Goal: Transaction & Acquisition: Book appointment/travel/reservation

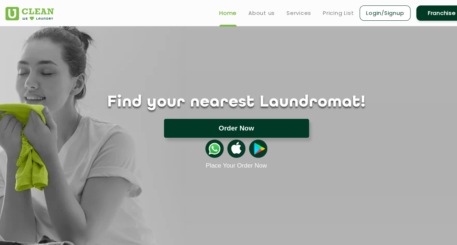
click at [219, 128] on button "Order Now" at bounding box center [236, 128] width 145 height 19
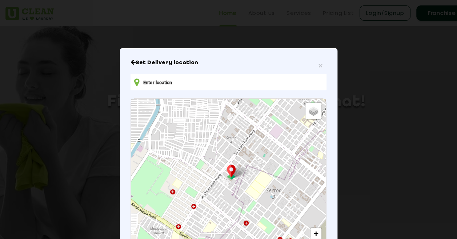
click at [188, 88] on input "text" at bounding box center [227, 82] width 195 height 16
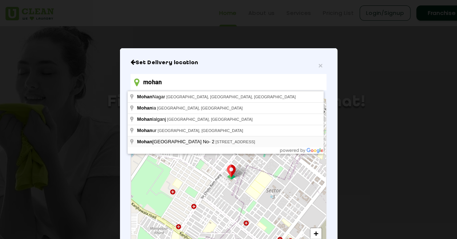
type input "Mohan Nagar Metro Station Gate No- 2, Grand Trunk Road, Om nagar Mohan Nagar, M…"
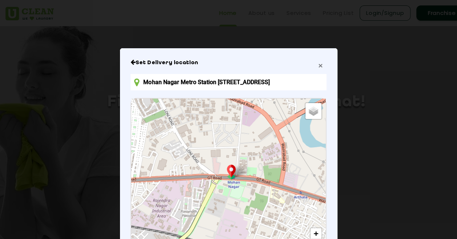
click at [319, 65] on span "×" at bounding box center [320, 65] width 4 height 8
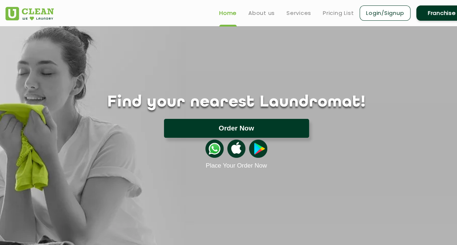
click at [238, 134] on button "Order Now" at bounding box center [236, 128] width 145 height 19
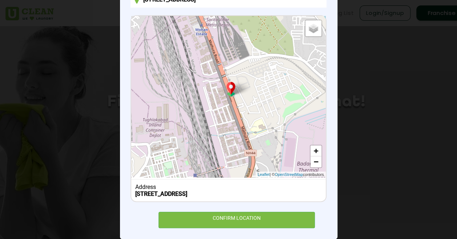
scroll to position [98, 0]
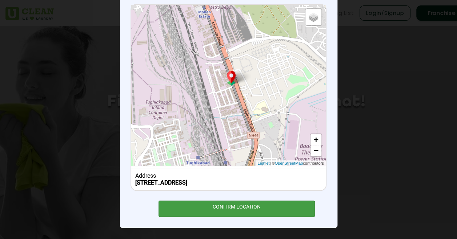
click at [236, 210] on div "CONFIRM LOCATION" at bounding box center [236, 209] width 157 height 16
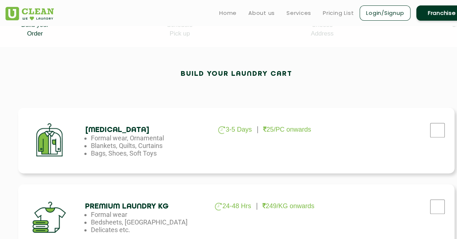
scroll to position [172, 0]
click at [437, 129] on input "checkbox" at bounding box center [437, 130] width 18 height 15
checkbox input "true"
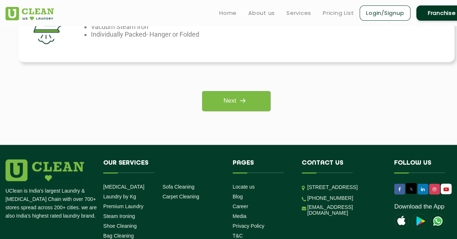
scroll to position [588, 0]
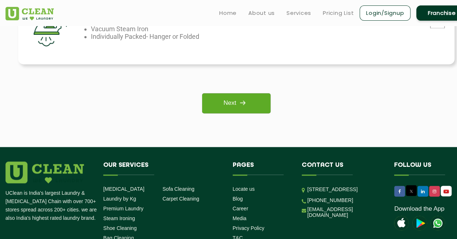
click at [237, 100] on img at bounding box center [242, 102] width 13 height 13
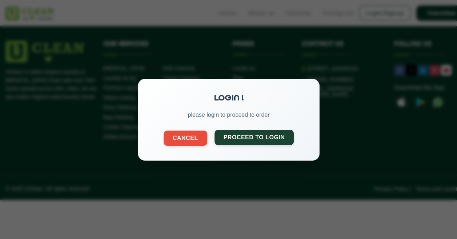
click at [245, 138] on button "Proceed to Login" at bounding box center [254, 137] width 80 height 15
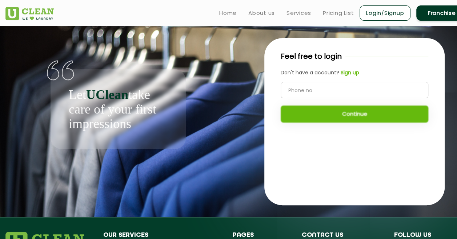
click at [314, 91] on input "tel" at bounding box center [353, 90] width 147 height 16
type input "9718381325"
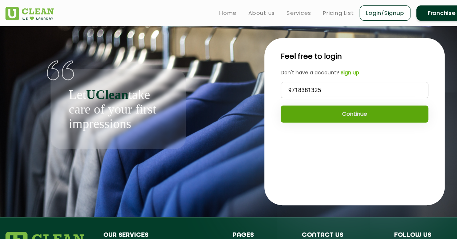
click at [344, 113] on button "Continue" at bounding box center [353, 114] width 147 height 17
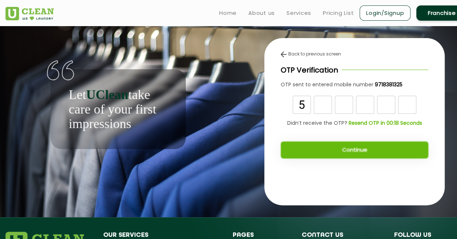
type input "5"
type input "6"
type input "2"
type input "8"
type input "2"
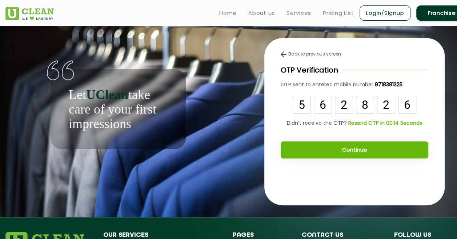
type input "6"
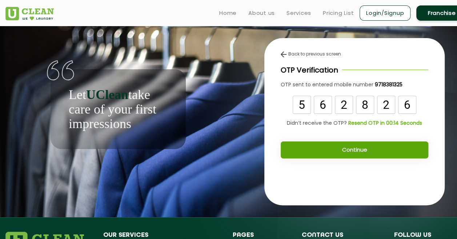
click at [353, 154] on button "Continue" at bounding box center [353, 150] width 147 height 17
click at [353, 151] on button "Continue" at bounding box center [353, 150] width 147 height 17
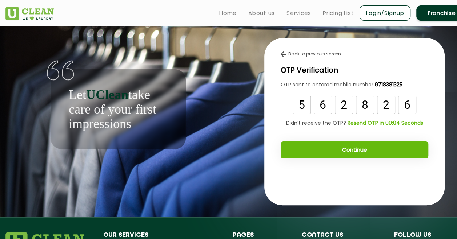
click at [349, 104] on input "2" at bounding box center [343, 105] width 18 height 18
type input "8"
type input "6"
type input "8"
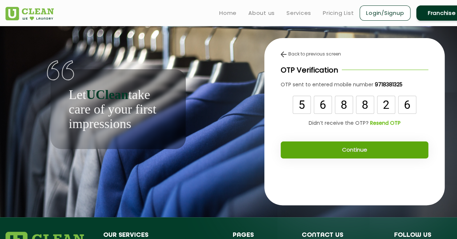
click at [364, 150] on button "Continue" at bounding box center [353, 150] width 147 height 17
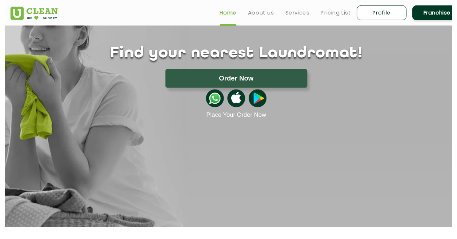
scroll to position [46, 0]
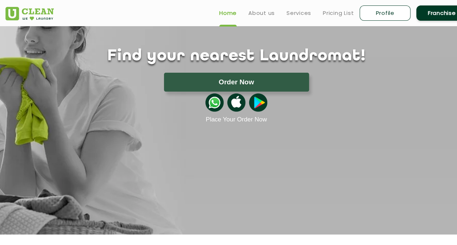
click at [212, 101] on img at bounding box center [214, 102] width 18 height 18
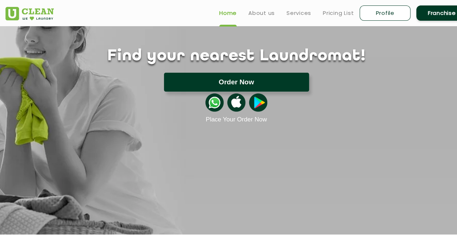
click at [240, 85] on button "Order Now" at bounding box center [236, 82] width 145 height 19
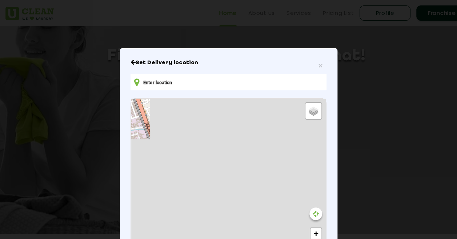
type input "Ground Floor Premises [STREET_ADDRESS]"
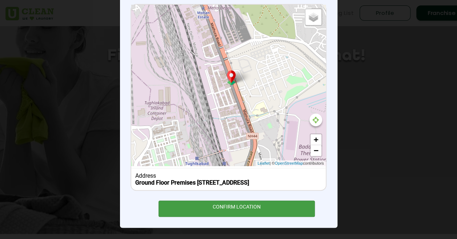
click at [230, 212] on div "CONFIRM LOCATION" at bounding box center [236, 209] width 157 height 16
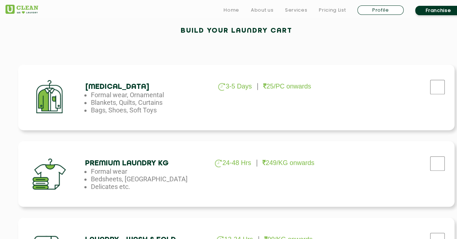
scroll to position [219, 0]
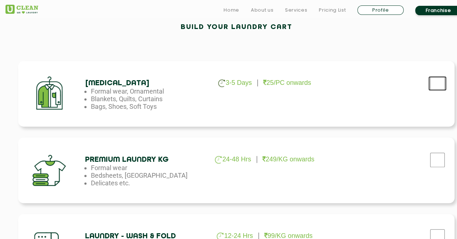
click at [438, 82] on input "checkbox" at bounding box center [437, 83] width 18 height 15
checkbox input "true"
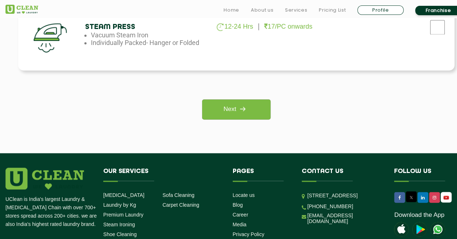
scroll to position [670, 0]
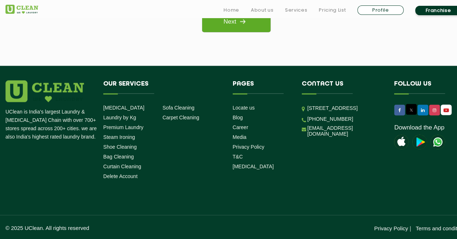
click at [237, 23] on img at bounding box center [242, 21] width 13 height 13
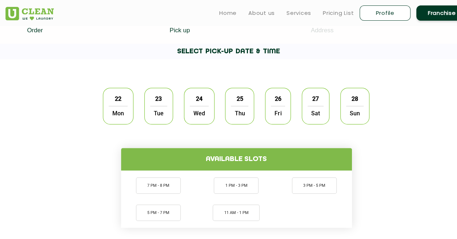
scroll to position [176, 0]
click at [118, 101] on span "22" at bounding box center [118, 99] width 14 height 14
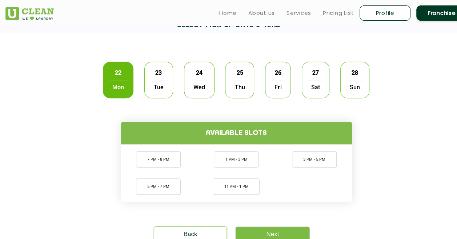
scroll to position [209, 0]
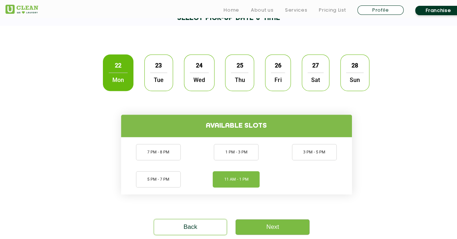
click at [238, 178] on li "11 AM - 1 PM" at bounding box center [235, 179] width 47 height 16
click at [267, 226] on link "Next" at bounding box center [272, 227] width 74 height 15
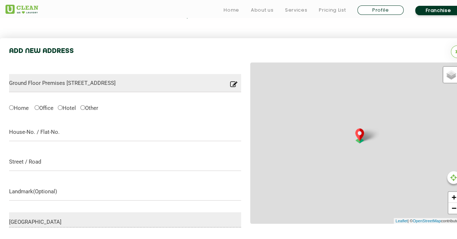
scroll to position [228, 0]
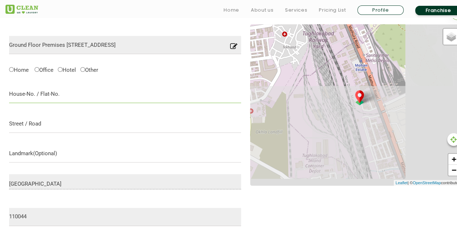
click at [100, 100] on input "text" at bounding box center [125, 94] width 232 height 18
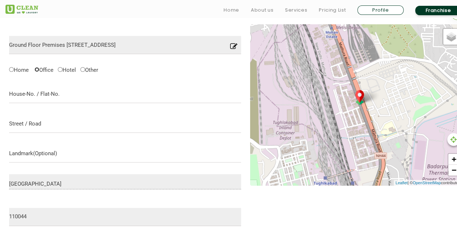
click at [37, 69] on input "Office" at bounding box center [37, 69] width 5 height 5
radio input "true"
click at [39, 104] on form "Ground Floor Premises [STREET_ADDRESS] Location you have entered is not into ou…" at bounding box center [125, 144] width 232 height 241
click at [31, 94] on input "text" at bounding box center [125, 94] width 232 height 18
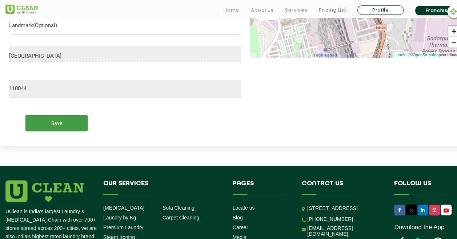
scroll to position [357, 0]
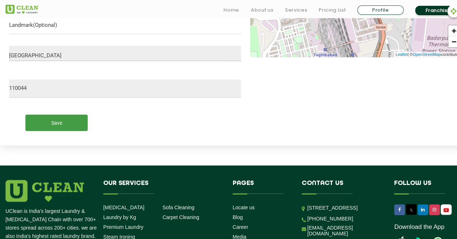
type input "b1/i1 Mohan Estate"
click at [67, 123] on input "Save" at bounding box center [56, 123] width 62 height 16
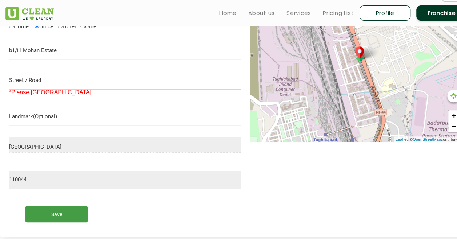
scroll to position [271, 0]
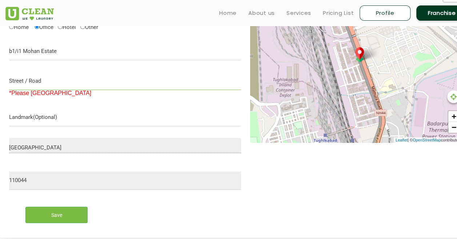
click at [45, 86] on input "text" at bounding box center [125, 81] width 232 height 18
click at [49, 118] on input "text" at bounding box center [125, 117] width 232 height 18
click at [28, 82] on input "[PERSON_NAME] Road" at bounding box center [125, 81] width 232 height 18
type input "[GEOGRAPHIC_DATA]"
click at [32, 115] on input "text" at bounding box center [125, 117] width 232 height 18
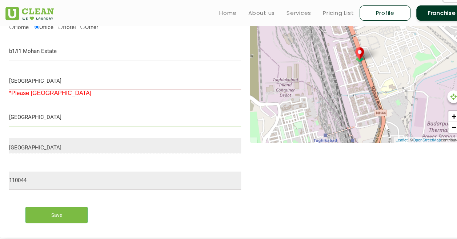
type input "[GEOGRAPHIC_DATA]"
click at [264, 191] on div "Ground Floor Premises [STREET_ADDRESS] Location you have entered is not into ou…" at bounding box center [236, 104] width 454 height 247
click at [66, 214] on input "Save" at bounding box center [56, 215] width 62 height 16
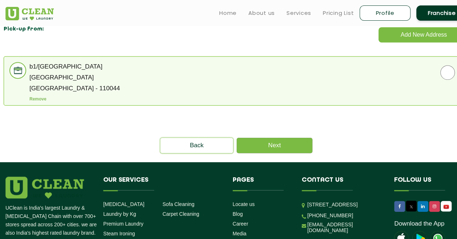
scroll to position [222, 0]
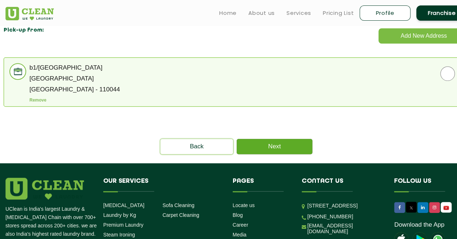
click at [276, 144] on link "Next" at bounding box center [274, 146] width 76 height 15
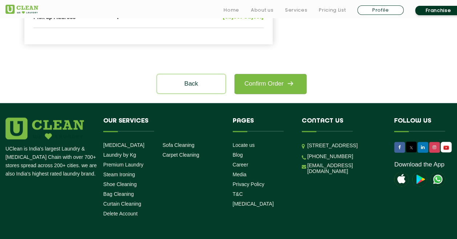
scroll to position [360, 0]
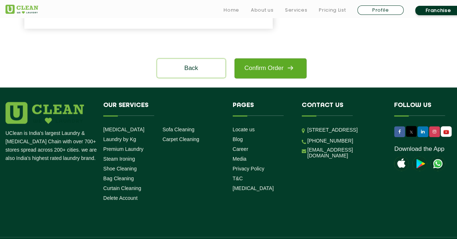
click at [263, 78] on link "Confirm Order" at bounding box center [270, 68] width 72 height 20
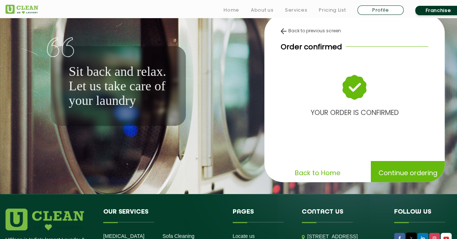
scroll to position [24, 0]
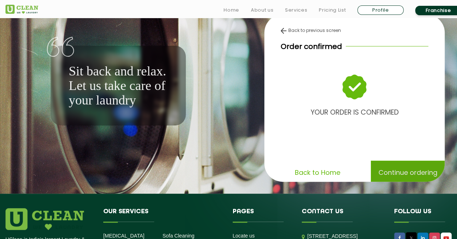
click at [403, 167] on div "Continue ordering" at bounding box center [407, 173] width 74 height 24
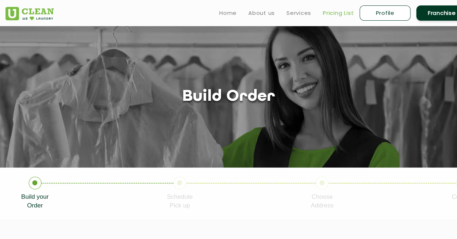
click at [333, 17] on link "Pricing List" at bounding box center [338, 13] width 31 height 9
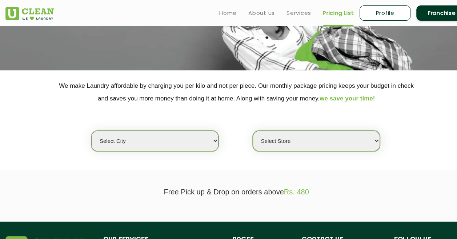
scroll to position [98, 0]
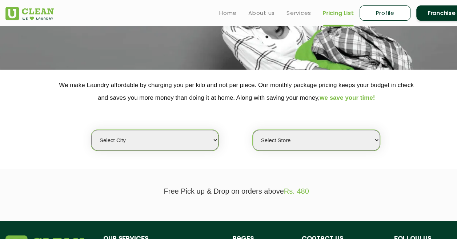
click at [197, 145] on select "Select city [GEOGRAPHIC_DATA] [GEOGRAPHIC_DATA] [GEOGRAPHIC_DATA] [GEOGRAPHIC_D…" at bounding box center [154, 140] width 127 height 21
click at [269, 114] on div "Select city [GEOGRAPHIC_DATA] [GEOGRAPHIC_DATA] [GEOGRAPHIC_DATA] [GEOGRAPHIC_D…" at bounding box center [236, 127] width 472 height 47
click at [302, 9] on link "Services" at bounding box center [298, 13] width 25 height 9
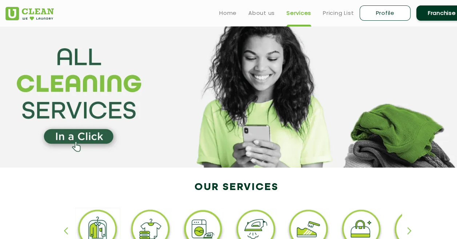
click at [254, 17] on ul "Home About us Services Pricing List Profile Franchise" at bounding box center [340, 12] width 254 height 17
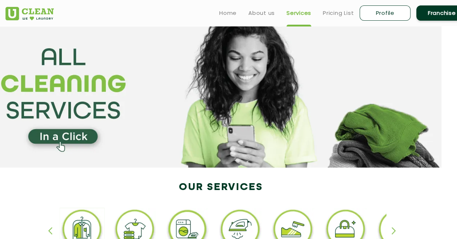
click at [390, 11] on link "Profile" at bounding box center [384, 12] width 51 height 15
select select
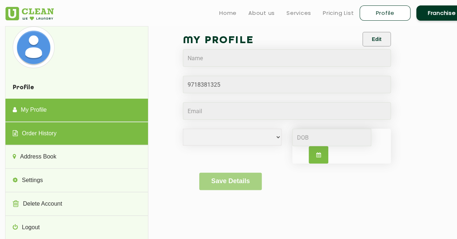
click at [94, 134] on link "Order History" at bounding box center [76, 133] width 142 height 23
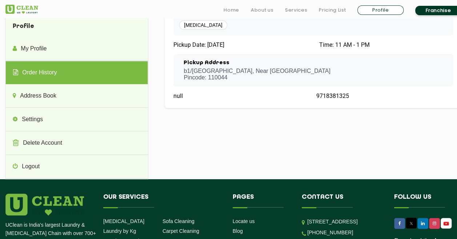
scroll to position [84, 0]
